Goal: Task Accomplishment & Management: Manage account settings

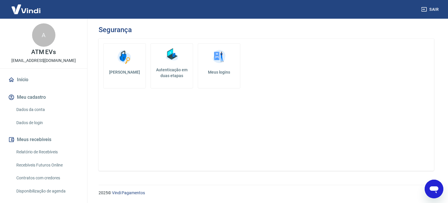
scroll to position [985, 0]
click at [36, 107] on link "Dados da conta" at bounding box center [47, 110] width 66 height 12
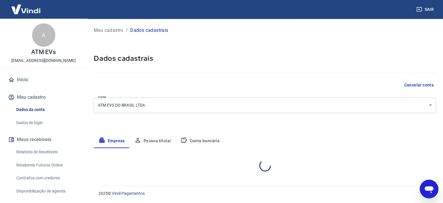
select select "SP"
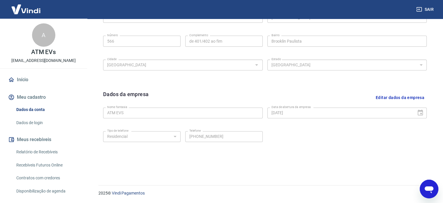
scroll to position [72, 0]
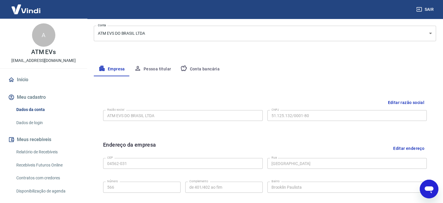
click at [172, 72] on button "Pessoa titular" at bounding box center [153, 69] width 46 height 14
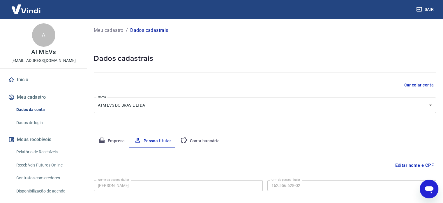
scroll to position [30, 0]
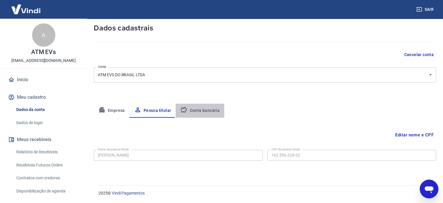
click at [207, 109] on button "Conta bancária" at bounding box center [200, 111] width 49 height 14
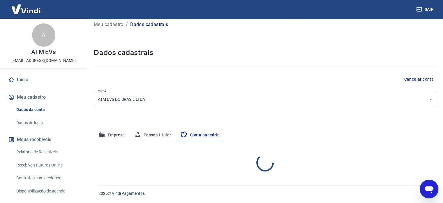
select select "1"
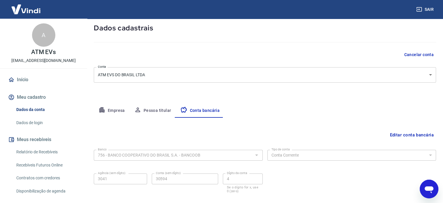
scroll to position [63, 0]
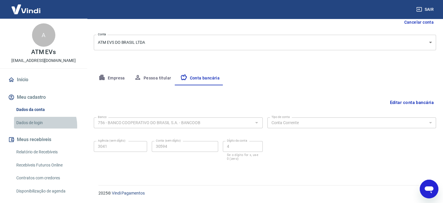
click at [37, 126] on link "Dados de login" at bounding box center [47, 123] width 66 height 12
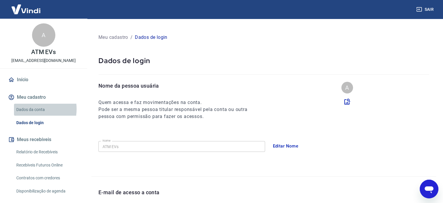
click at [28, 109] on link "Dados da conta" at bounding box center [47, 110] width 66 height 12
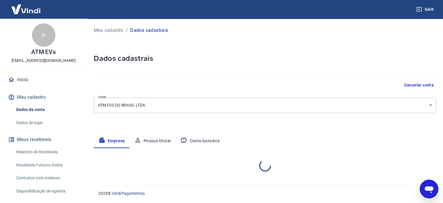
select select "SP"
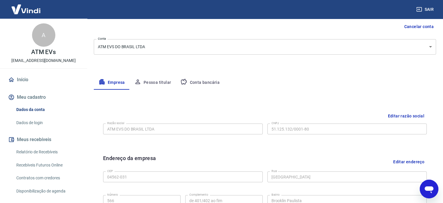
click at [151, 86] on button "Pessoa titular" at bounding box center [153, 83] width 46 height 14
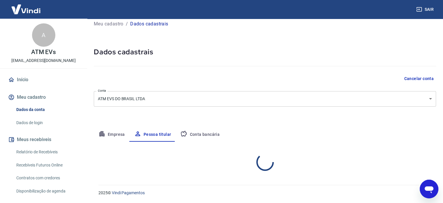
scroll to position [30, 0]
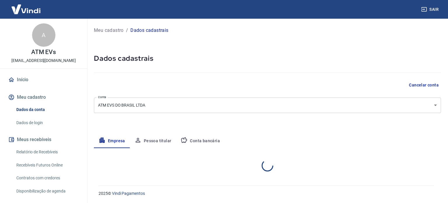
select select "SP"
